Goal: Register for event/course

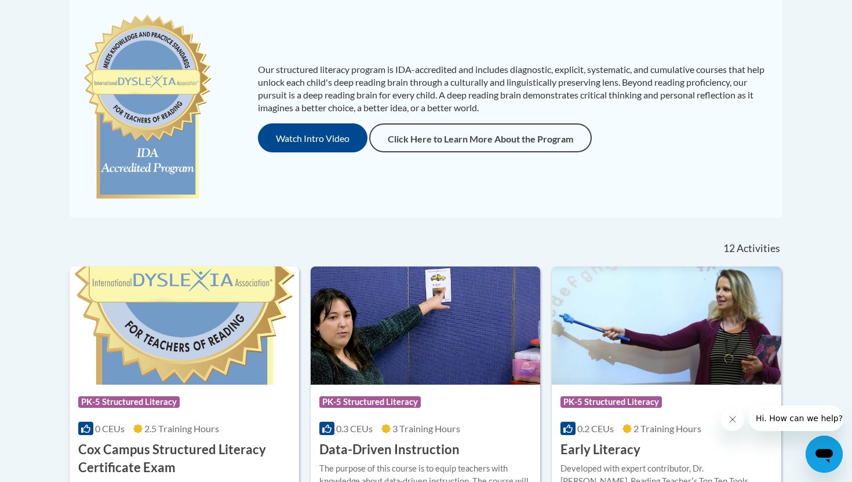
scroll to position [252, 0]
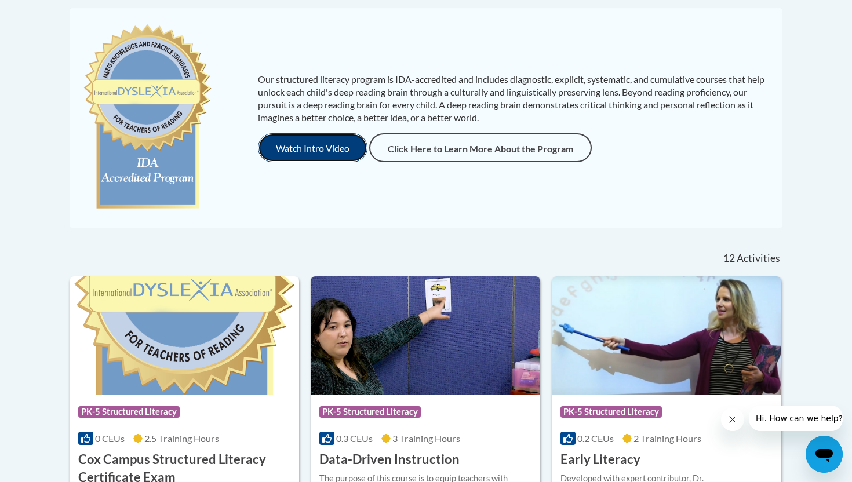
click at [322, 151] on button "Watch Intro Video" at bounding box center [313, 147] width 110 height 29
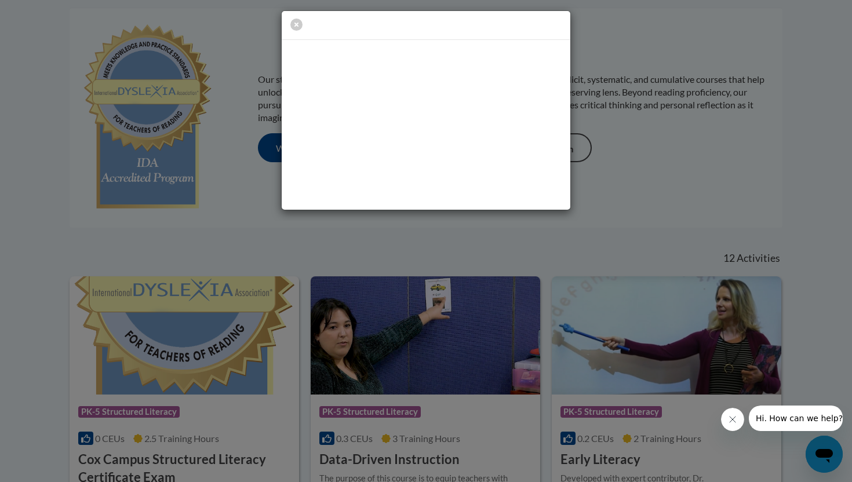
scroll to position [0, 0]
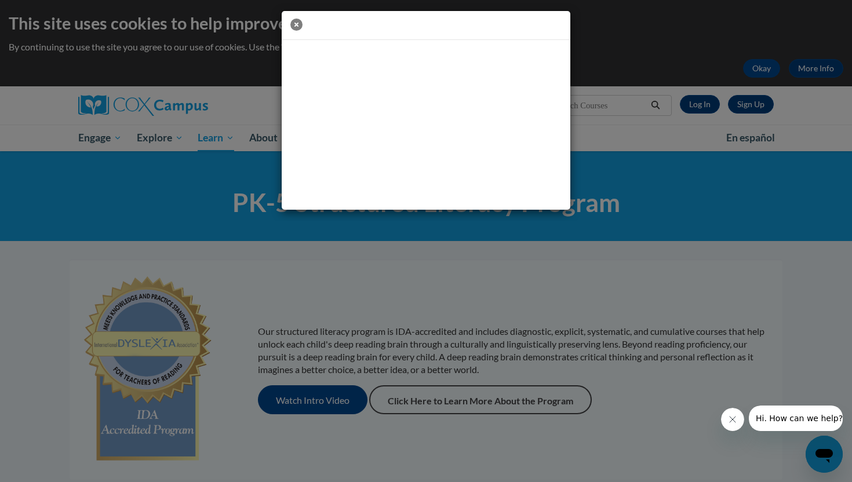
click at [296, 25] on icon "button" at bounding box center [296, 25] width 12 height 12
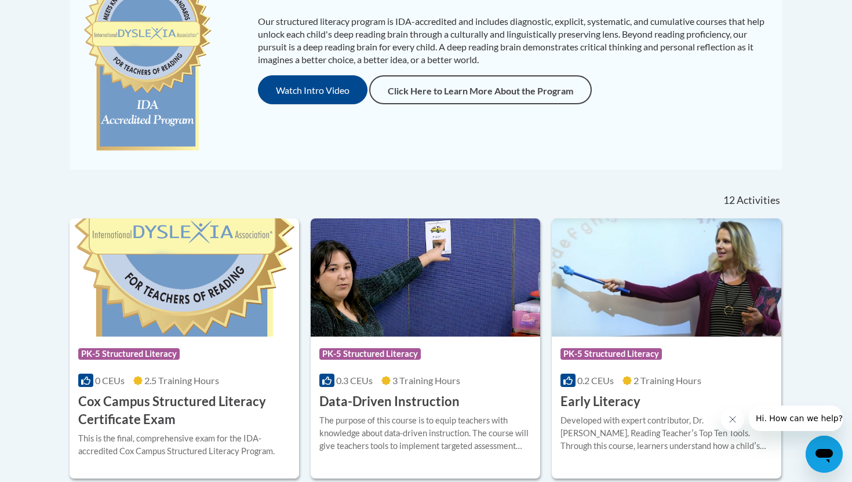
scroll to position [312, 0]
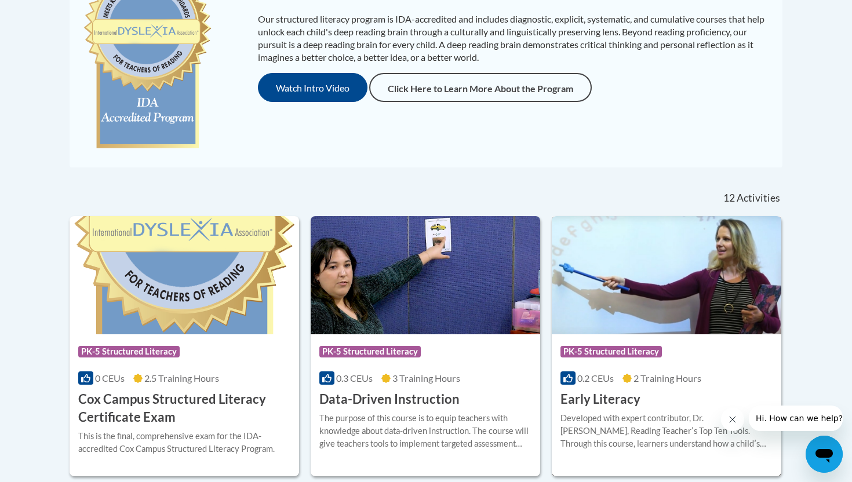
click at [625, 317] on img at bounding box center [666, 275] width 229 height 118
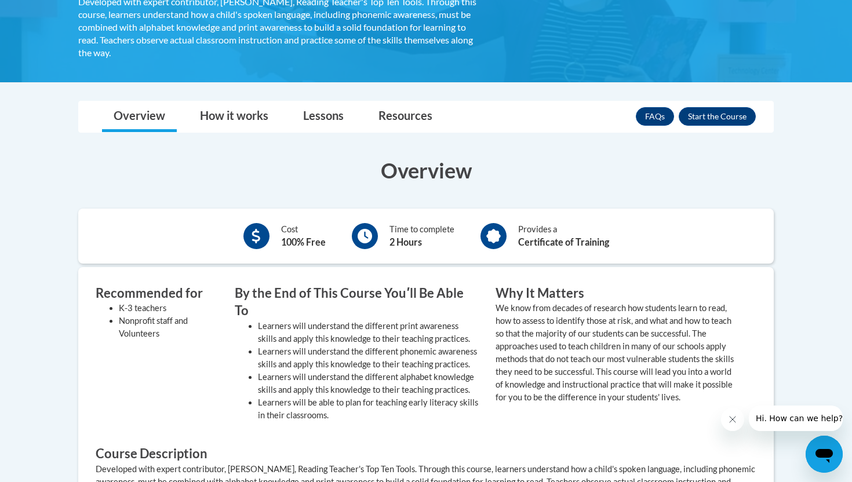
scroll to position [251, 0]
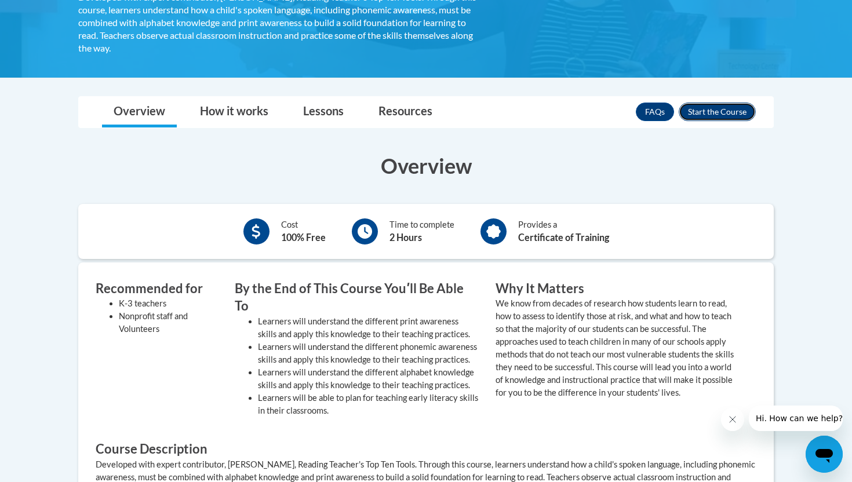
click at [717, 108] on button "Enroll" at bounding box center [716, 112] width 77 height 19
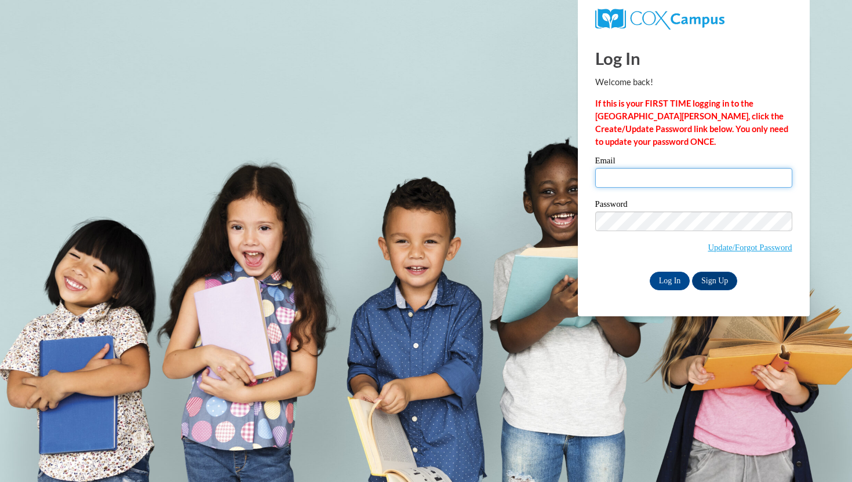
click at [619, 177] on input "Email" at bounding box center [693, 178] width 197 height 20
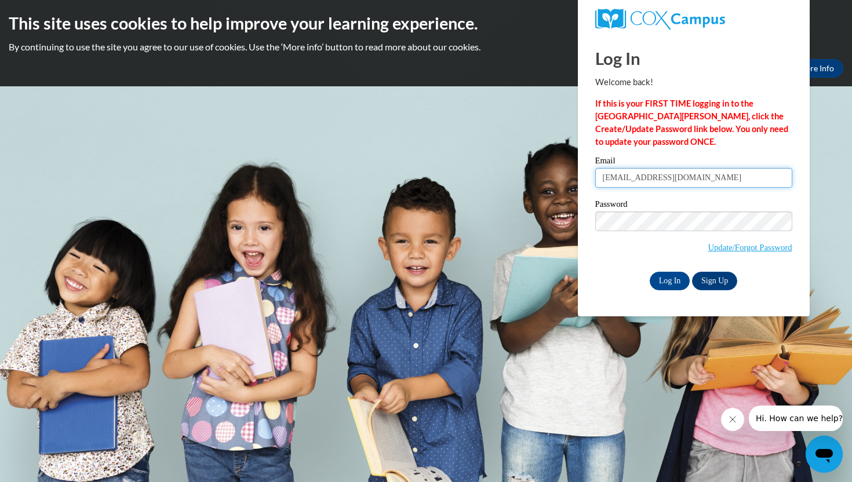
type input "mamagill@yhc.edu"
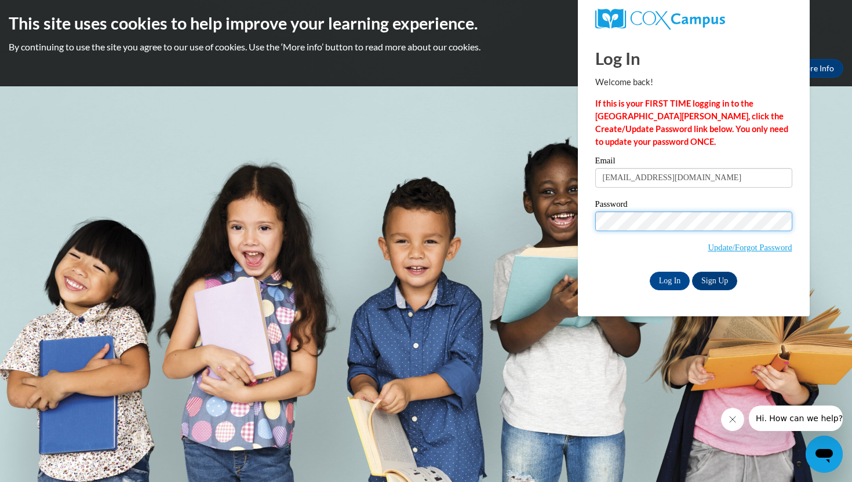
click at [649, 272] on input "Log In" at bounding box center [669, 281] width 41 height 19
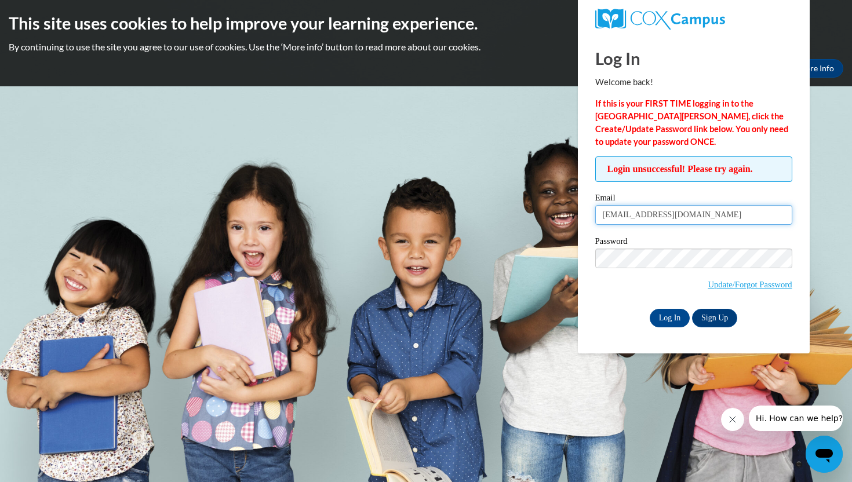
click at [701, 217] on input "mamagill@yhc.edu" at bounding box center [693, 215] width 197 height 20
click at [661, 319] on input "Log In" at bounding box center [669, 318] width 41 height 19
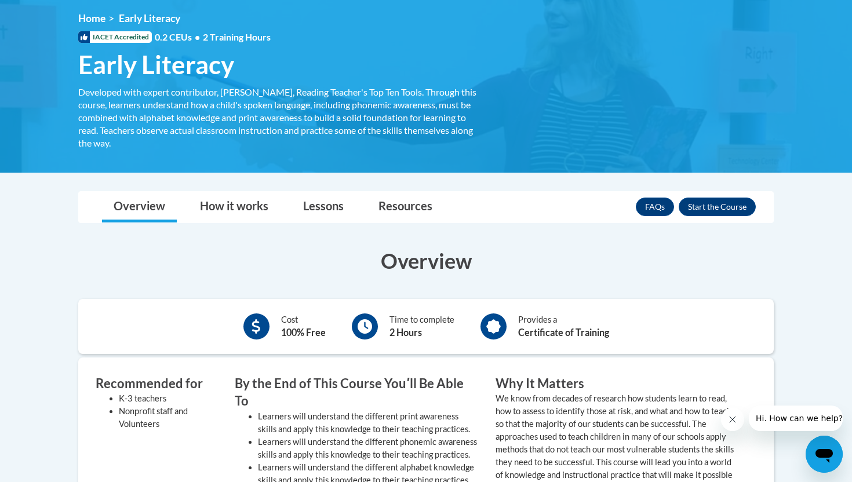
scroll to position [157, 0]
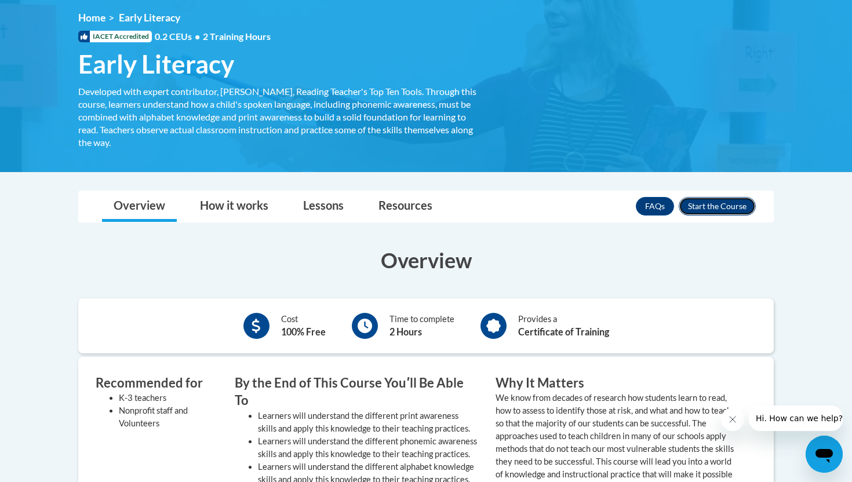
click at [701, 207] on button "Enroll" at bounding box center [716, 206] width 77 height 19
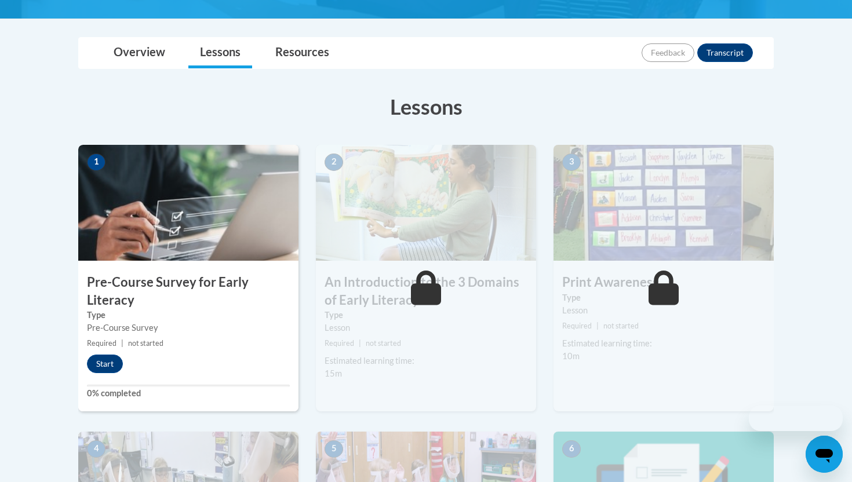
scroll to position [246, 0]
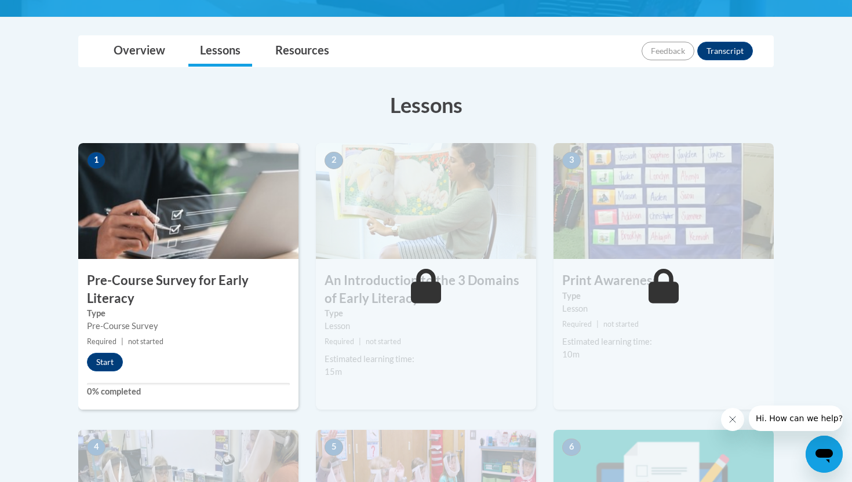
click at [217, 278] on h3 "Pre-Course Survey for Early Literacy" at bounding box center [188, 290] width 220 height 36
click at [107, 356] on button "Start" at bounding box center [105, 362] width 36 height 19
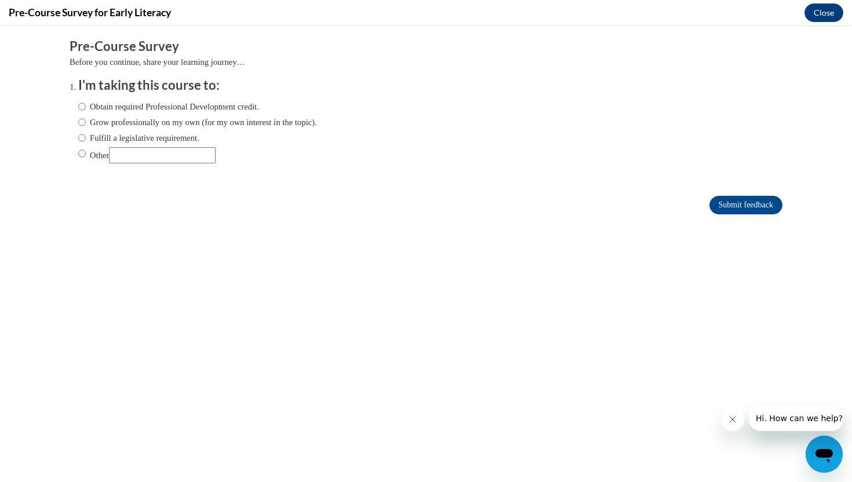
scroll to position [0, 0]
click at [83, 108] on input "Obtain required Professional Development credit." at bounding box center [82, 106] width 8 height 13
radio input "true"
click at [81, 126] on input "Grow professionally on my own (for my own interest in the topic)." at bounding box center [82, 122] width 8 height 13
radio input "true"
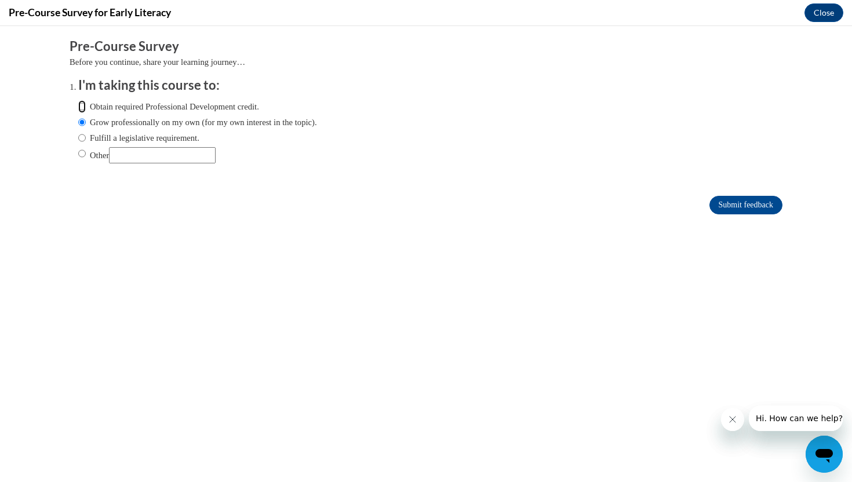
click at [79, 107] on input "Obtain required Professional Development credit." at bounding box center [82, 106] width 8 height 13
radio input "true"
click at [164, 157] on input "Other" at bounding box center [162, 155] width 107 height 16
click at [758, 206] on input "Submit feedback" at bounding box center [745, 205] width 73 height 19
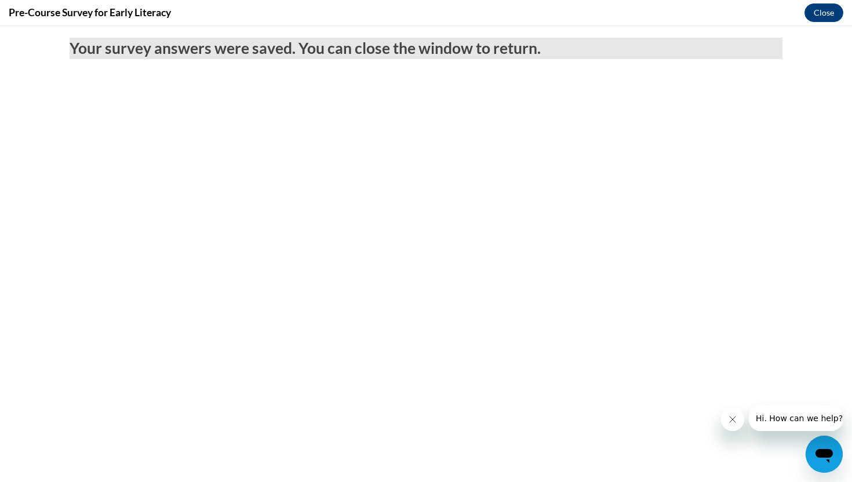
click at [755, 186] on body "Your survey answers were saved. You can close the window to return." at bounding box center [426, 254] width 852 height 456
click at [823, 13] on button "Close" at bounding box center [823, 12] width 39 height 19
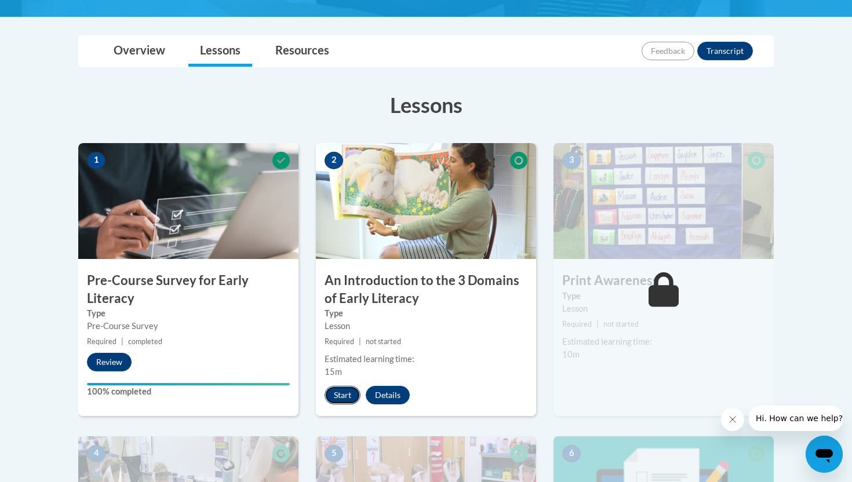
click at [343, 395] on button "Start" at bounding box center [342, 395] width 36 height 19
